Goal: Task Accomplishment & Management: Use online tool/utility

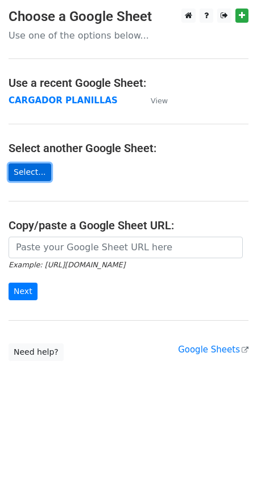
click at [32, 174] on link "Select..." at bounding box center [30, 173] width 43 height 18
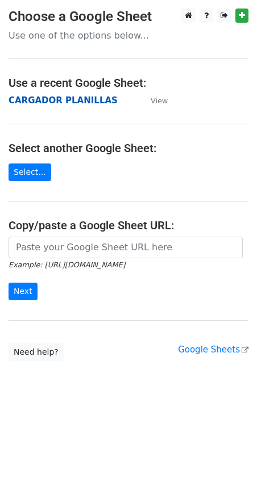
click at [45, 98] on strong "CARGADOR PLANILLAS" at bounding box center [63, 100] width 109 height 10
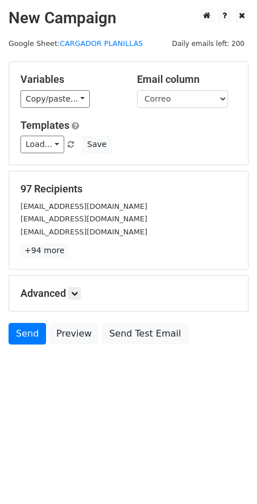
click at [69, 291] on h5 "Advanced" at bounding box center [128, 293] width 216 height 12
click at [41, 147] on link "Load..." at bounding box center [42, 145] width 44 height 18
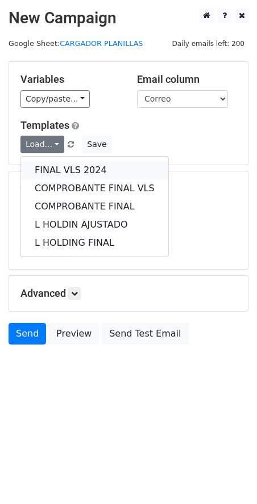
click at [47, 169] on link "FINAL VLS 2024" at bounding box center [94, 170] width 147 height 18
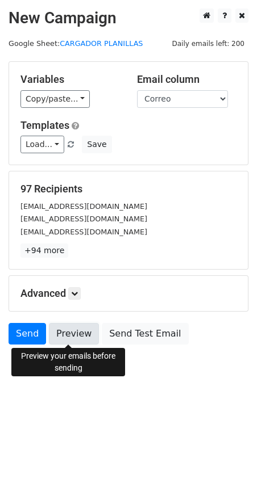
click at [78, 337] on link "Preview" at bounding box center [74, 334] width 50 height 22
